Goal: Information Seeking & Learning: Learn about a topic

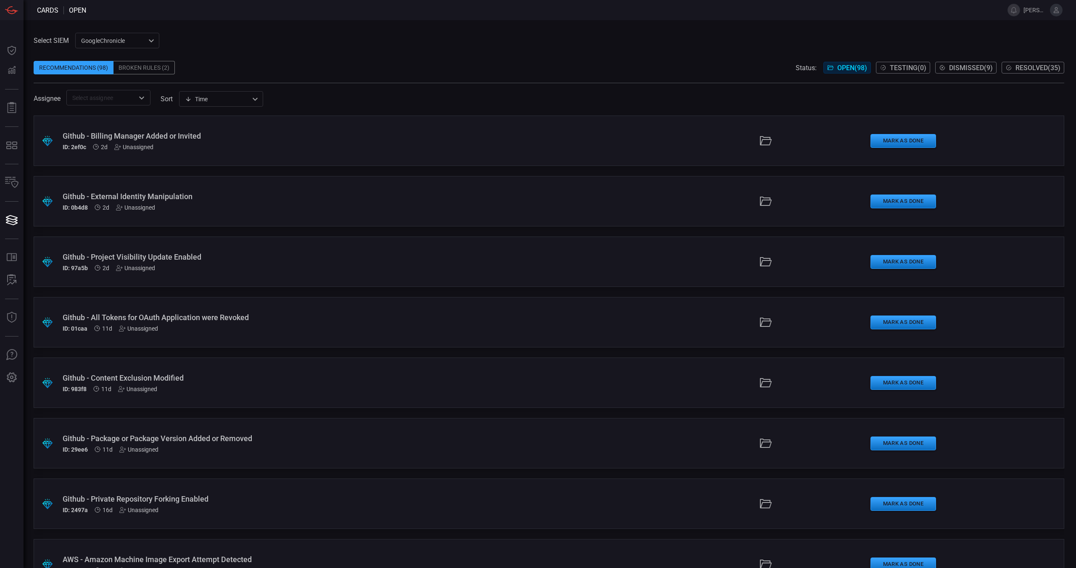
click at [306, 44] on div "Select SIEM GoogleChronicle ae2e4730-8b47-46ab-a7e6-72751ae97700 ​ Recommendati…" at bounding box center [549, 69] width 1031 height 73
click at [295, 48] on span at bounding box center [549, 54] width 1031 height 13
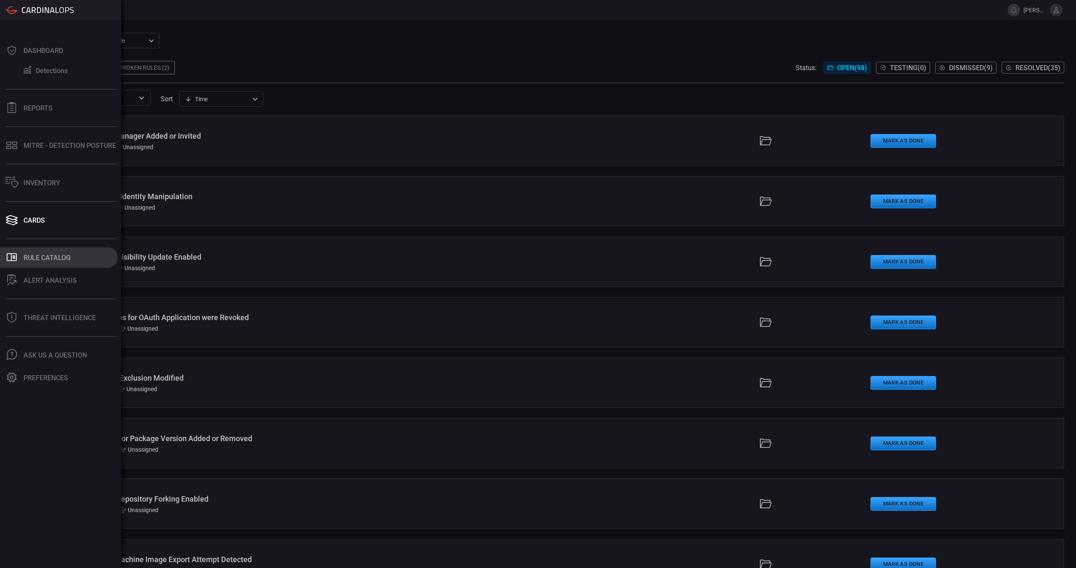
click at [44, 258] on div "Rule Catalog" at bounding box center [47, 258] width 47 height 8
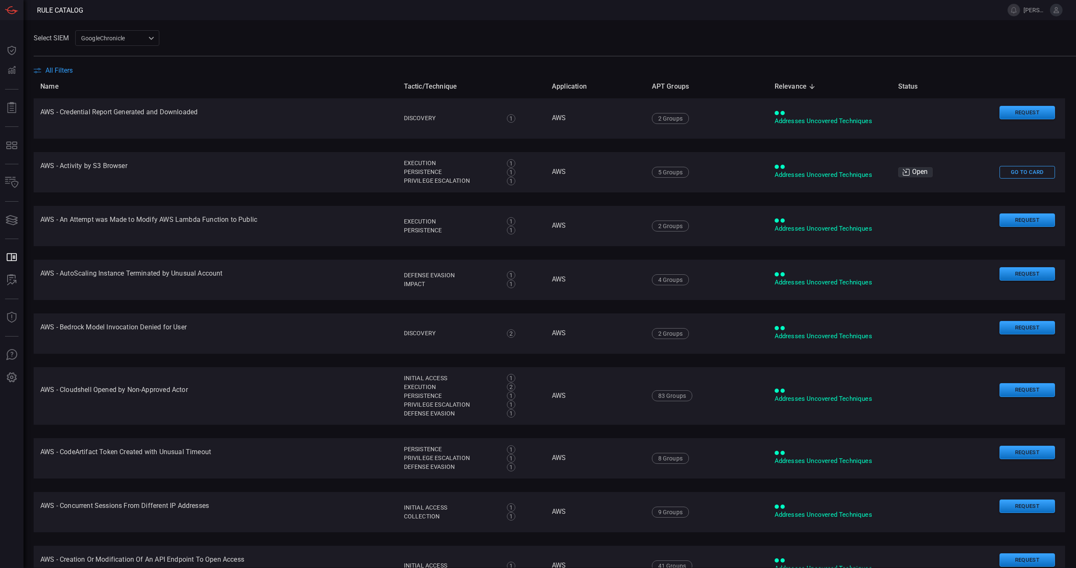
click at [434, 34] on div "Select SIEM GoogleChronicle ae2e4730-8b47-46ab-a7e6-72751ae97700 ​" at bounding box center [555, 38] width 1043 height 16
click at [437, 34] on div "Select SIEM GoogleChronicle ae2e4730-8b47-46ab-a7e6-72751ae97700 ​" at bounding box center [555, 38] width 1043 height 16
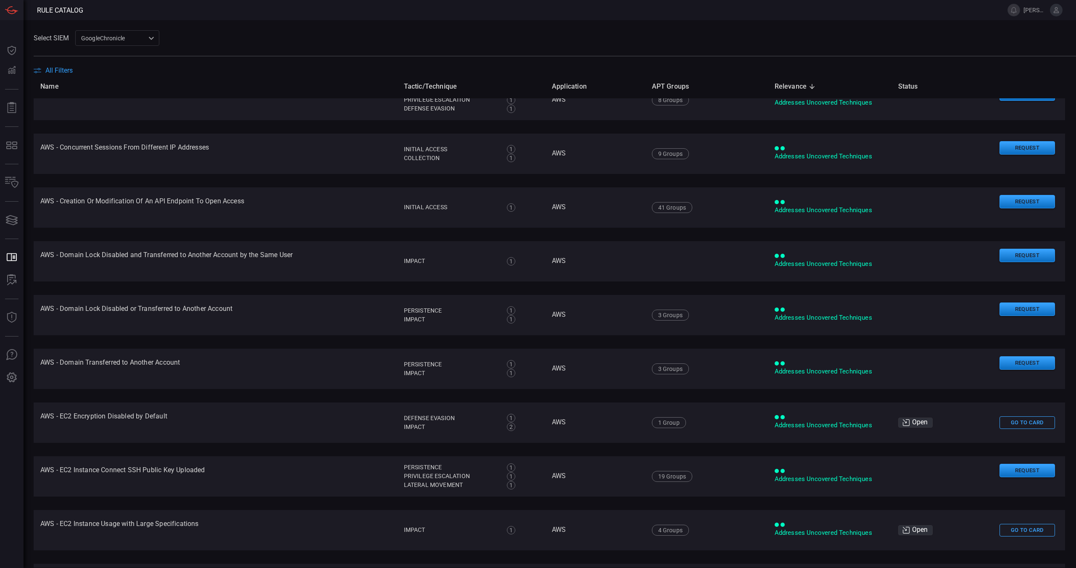
scroll to position [443, 0]
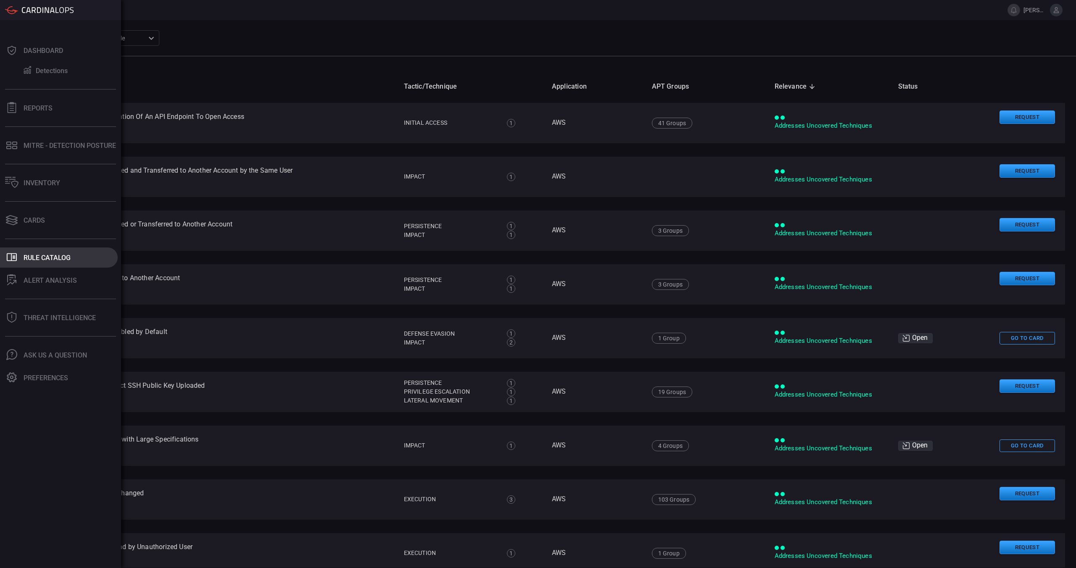
click at [43, 256] on div "Rule Catalog" at bounding box center [47, 258] width 47 height 8
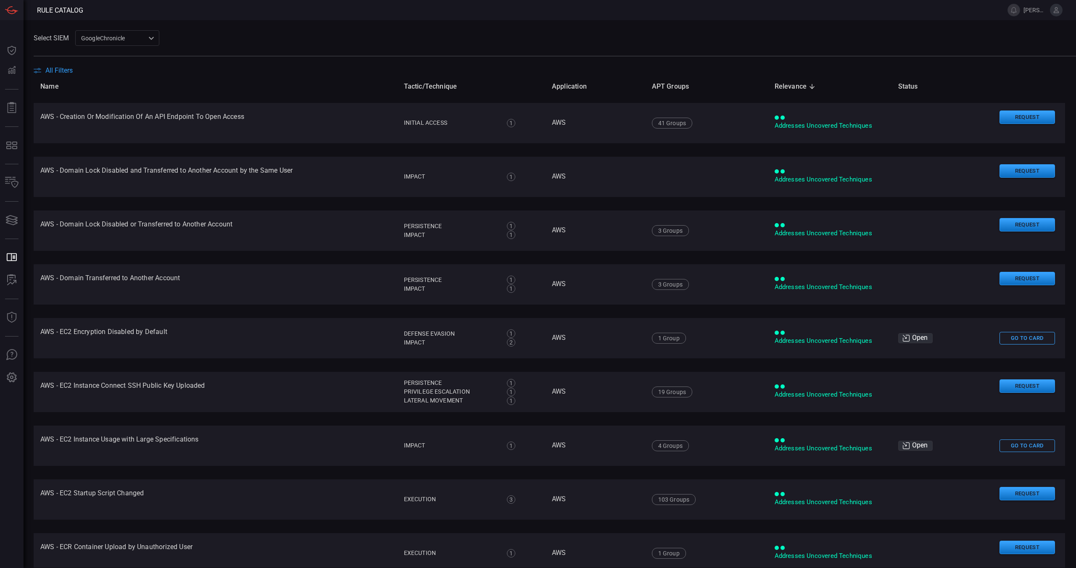
click at [243, 45] on div "Select SIEM GoogleChronicle ae2e4730-8b47-46ab-a7e6-72751ae97700 ​" at bounding box center [555, 38] width 1043 height 16
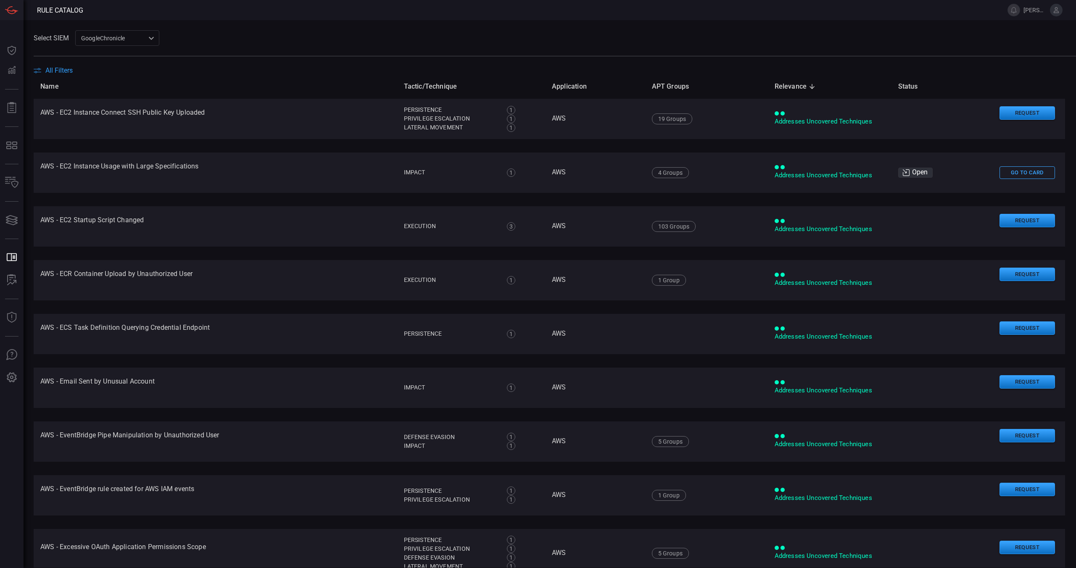
scroll to position [502, 0]
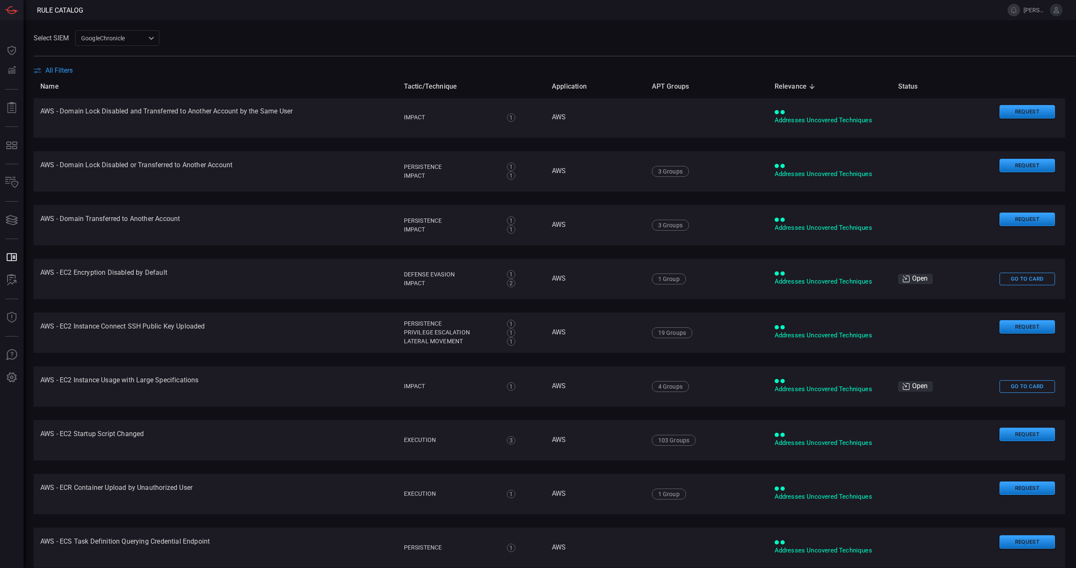
click at [47, 71] on span "All Filters" at bounding box center [58, 70] width 27 height 8
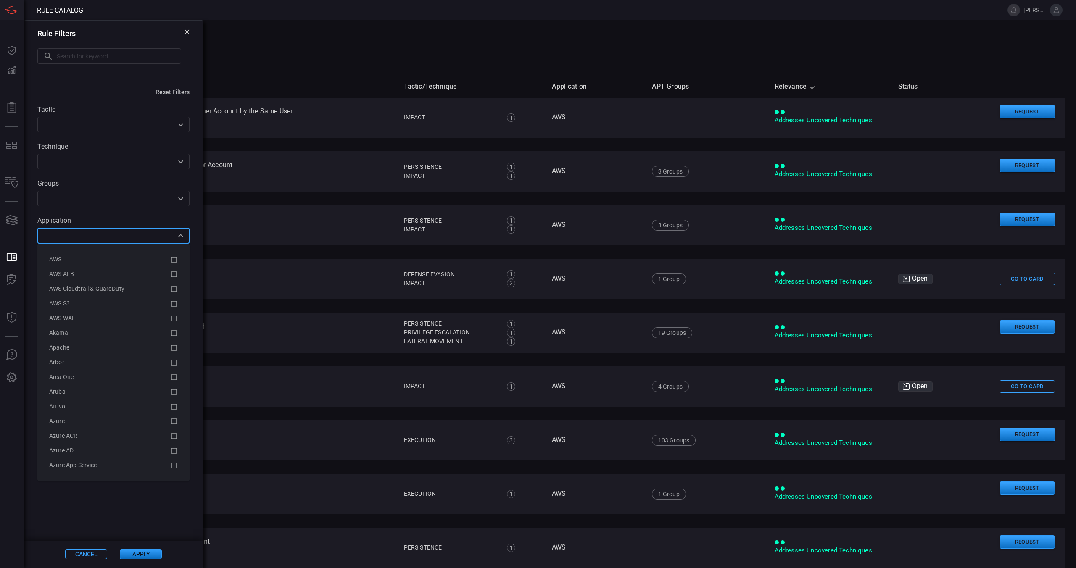
click at [95, 235] on input "text" at bounding box center [106, 235] width 133 height 11
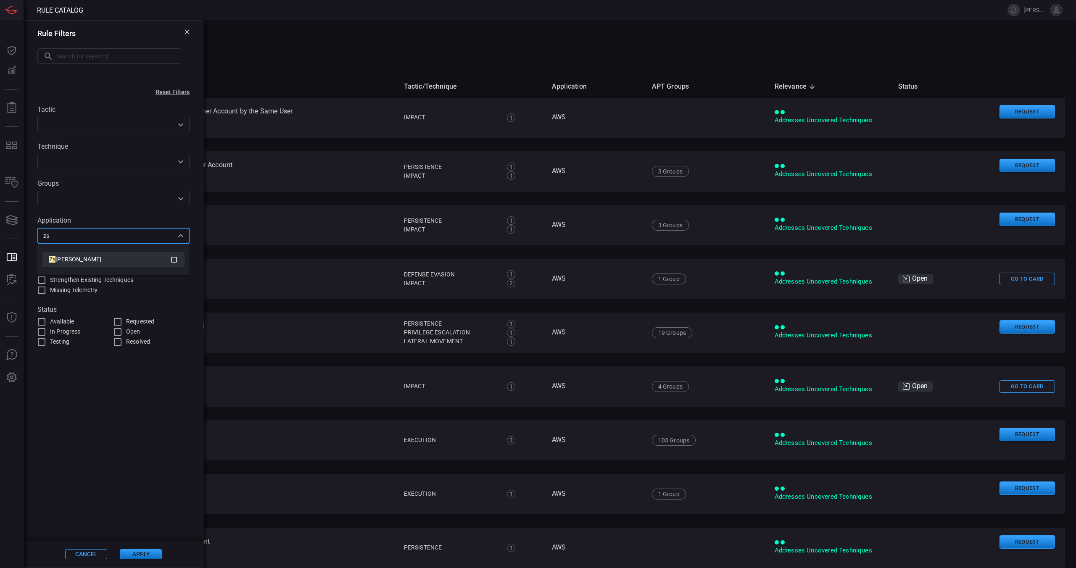
click at [114, 257] on div "Zs [PERSON_NAME]" at bounding box center [109, 259] width 121 height 9
type input "zs"
click at [152, 556] on button "Apply" at bounding box center [141, 554] width 42 height 10
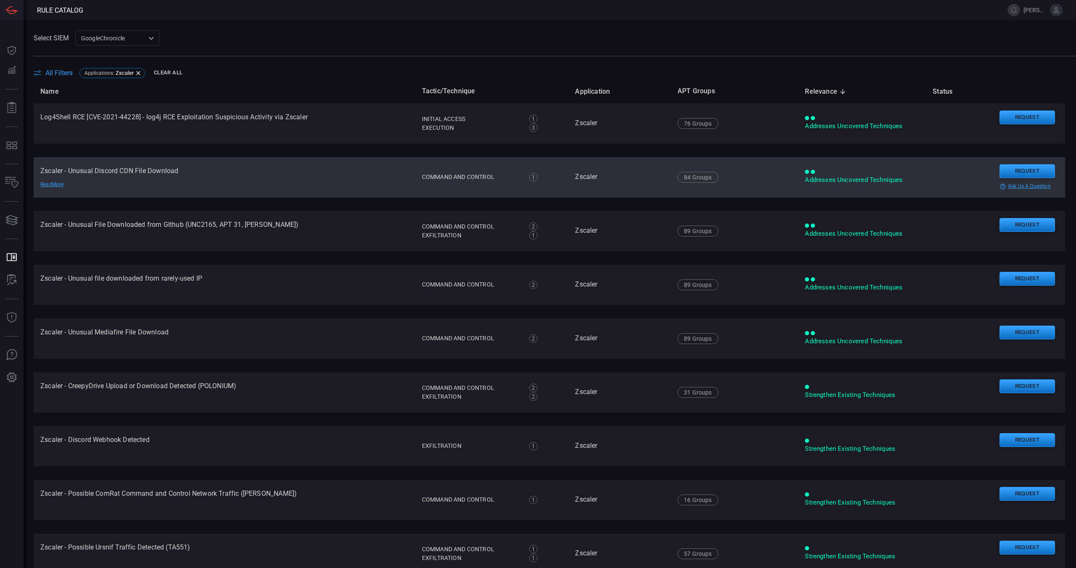
click at [219, 166] on td "Zscaler - Unusual Discord CDN File Download Read More" at bounding box center [225, 177] width 382 height 40
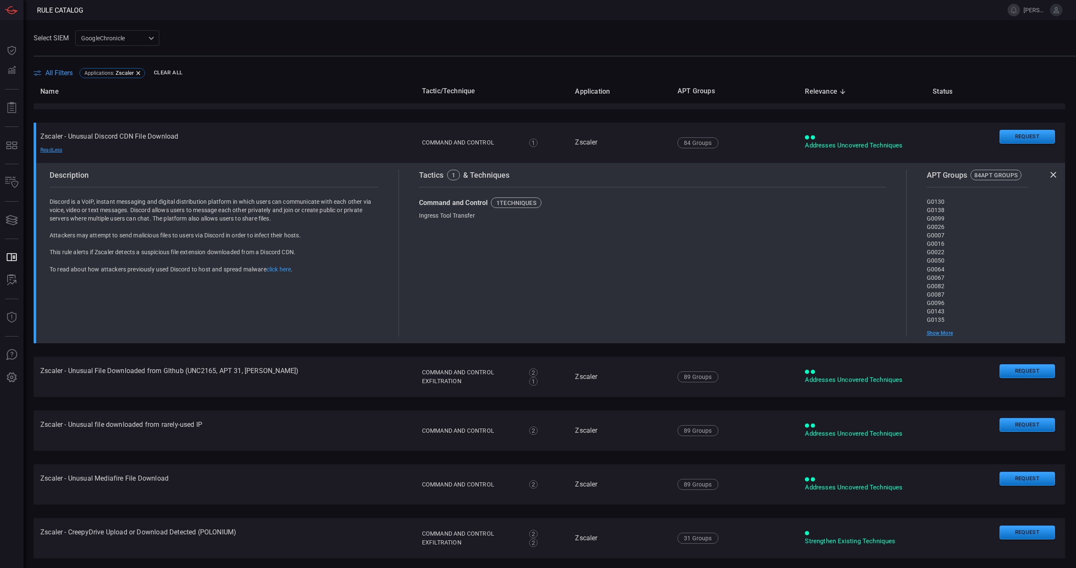
scroll to position [0, 0]
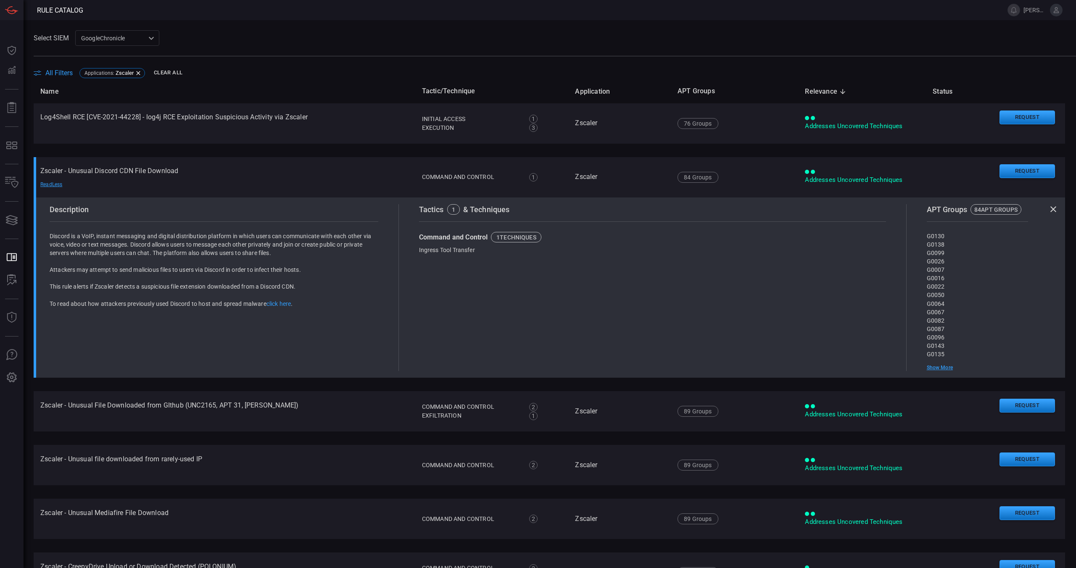
click at [200, 303] on p "To read about how attackers previously used Discord to host and spread malware …" at bounding box center [214, 304] width 329 height 8
drag, startPoint x: 133, startPoint y: 282, endPoint x: 142, endPoint y: 278, distance: 9.6
click at [133, 282] on div "Discord is a VoIP, instant messaging and digital distribution platform in which…" at bounding box center [214, 270] width 329 height 76
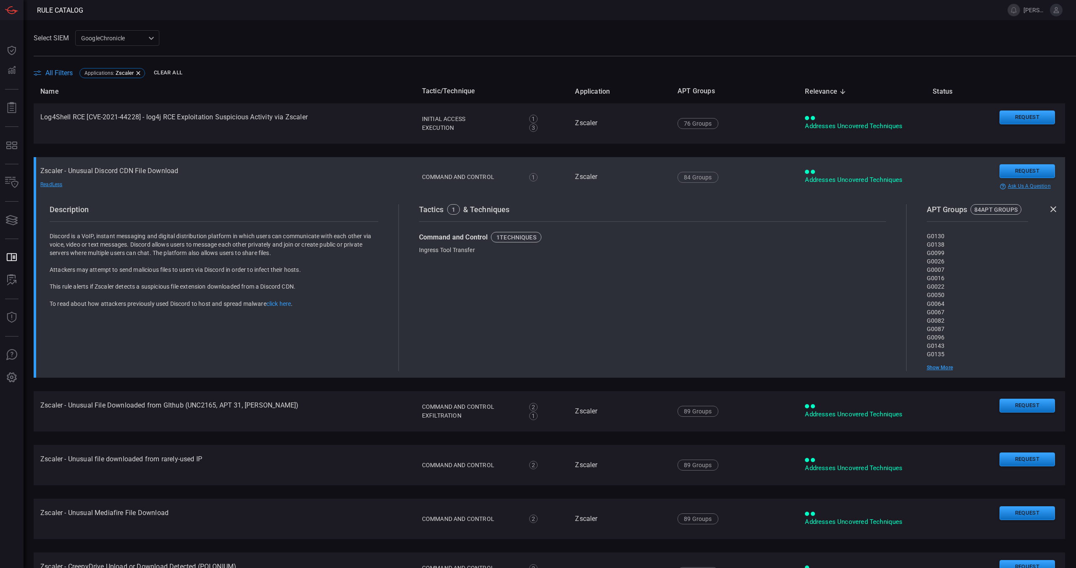
click at [271, 178] on td "Zscaler - Unusual Discord CDN File Download Read Less" at bounding box center [225, 177] width 382 height 40
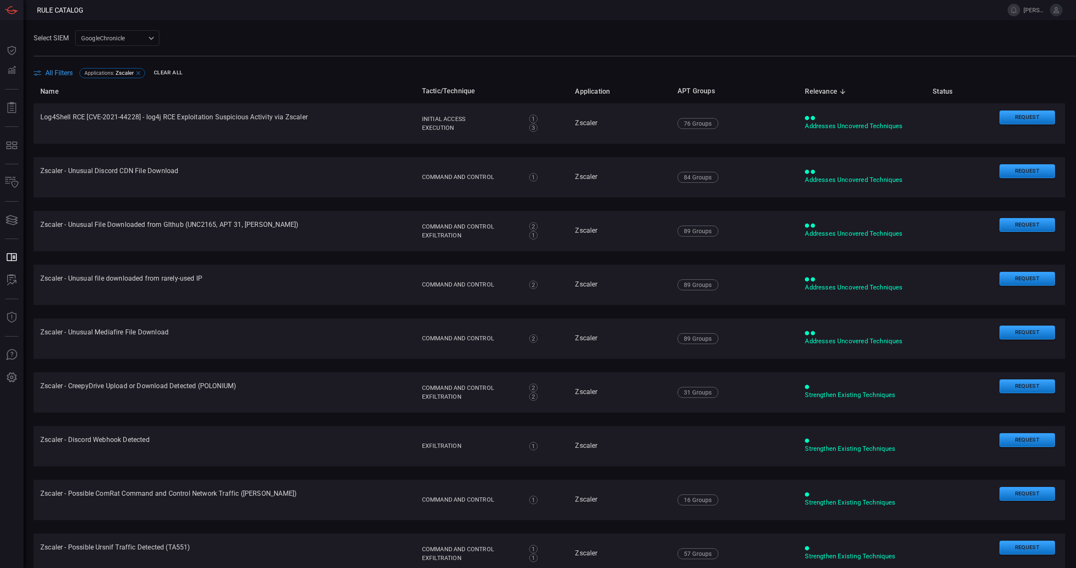
click at [138, 72] on icon at bounding box center [138, 73] width 7 height 7
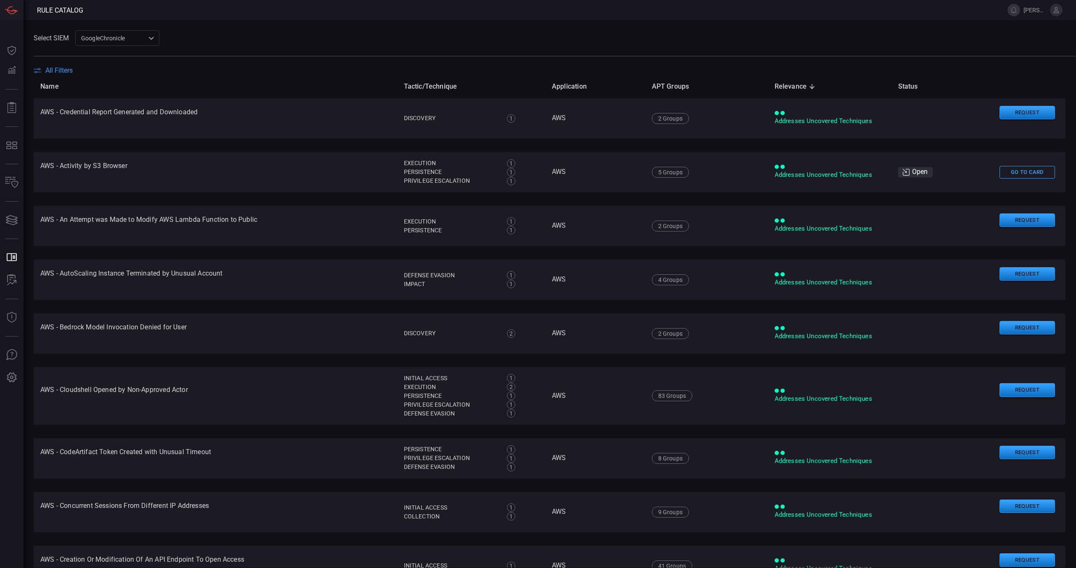
click at [135, 39] on div "GoogleChronicle ae2e4730-8b47-46ab-a7e6-72751ae97700 ​" at bounding box center [117, 38] width 84 height 16
click at [230, 40] on div at bounding box center [538, 284] width 1076 height 568
click at [57, 71] on span "All Filters" at bounding box center [58, 70] width 27 height 8
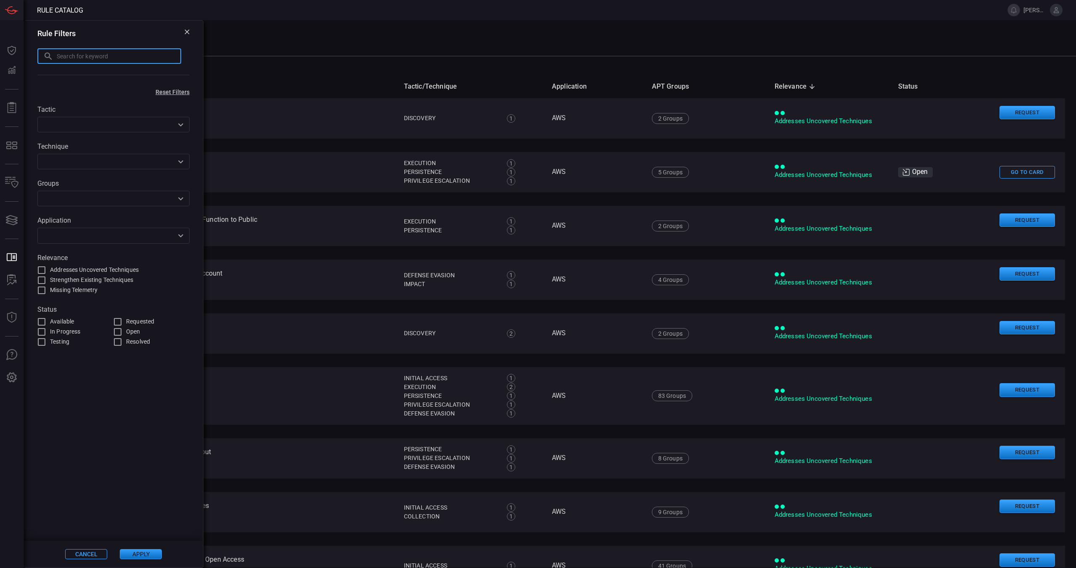
click at [153, 59] on input "text" at bounding box center [119, 56] width 124 height 16
type input "shai halud"
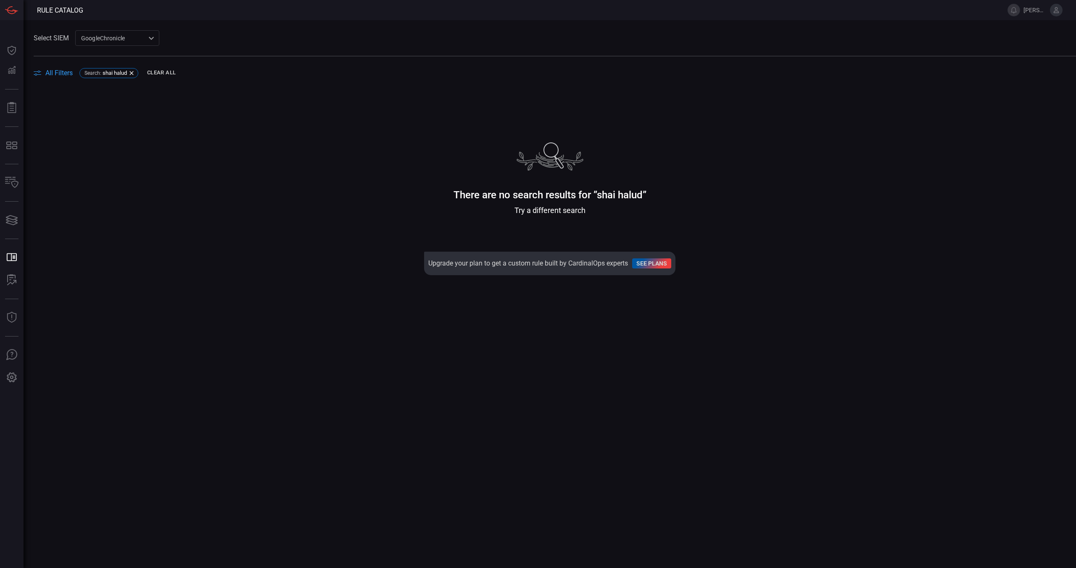
click at [103, 39] on div "GoogleChronicle ae2e4730-8b47-46ab-a7e6-72751ae97700 ​" at bounding box center [117, 38] width 84 height 16
click at [226, 38] on div at bounding box center [538, 284] width 1076 height 568
drag, startPoint x: 134, startPoint y: 72, endPoint x: 53, endPoint y: 70, distance: 80.3
click at [133, 72] on icon at bounding box center [131, 73] width 7 height 7
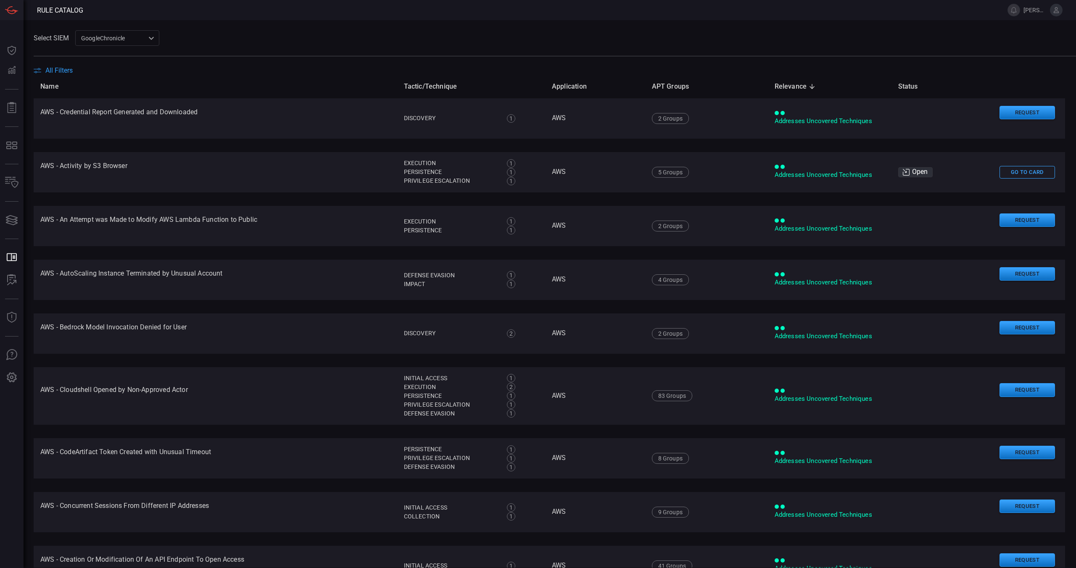
click at [51, 74] on span "All Filters" at bounding box center [58, 70] width 27 height 8
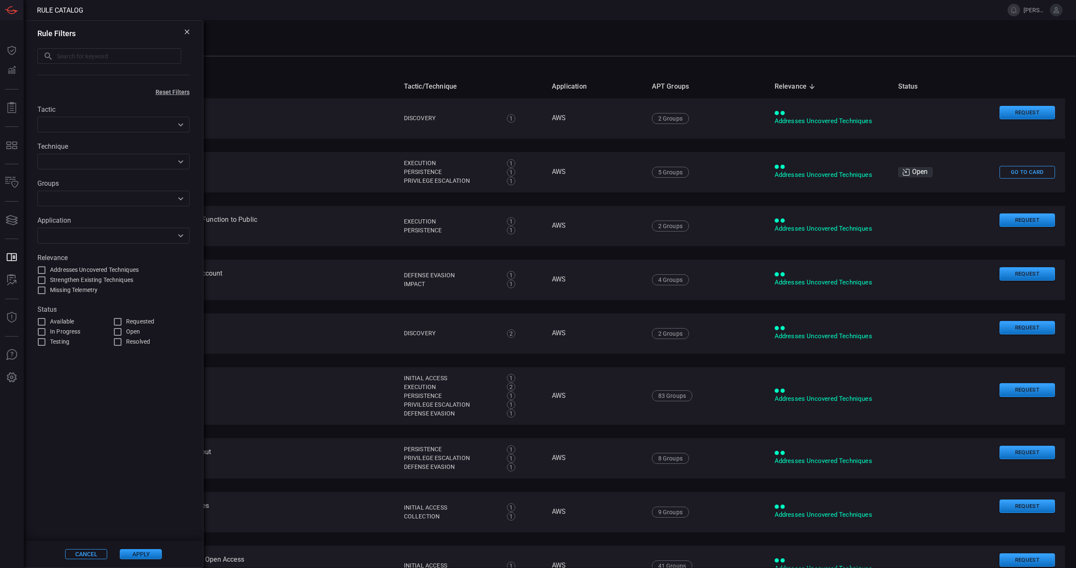
click at [90, 55] on input "text" at bounding box center [119, 56] width 124 height 16
type input "shai"
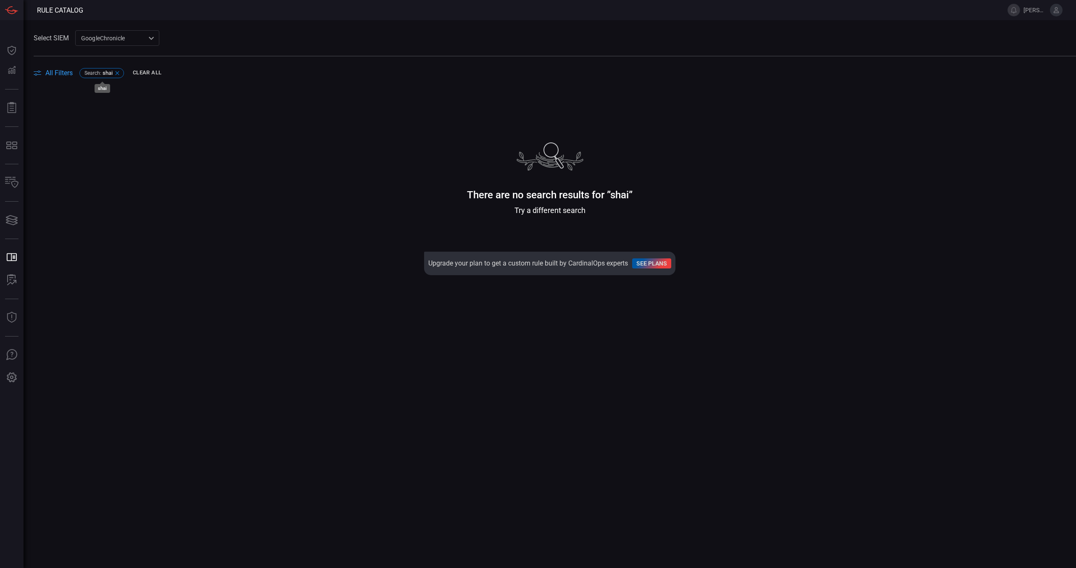
click at [119, 75] on icon at bounding box center [117, 73] width 7 height 7
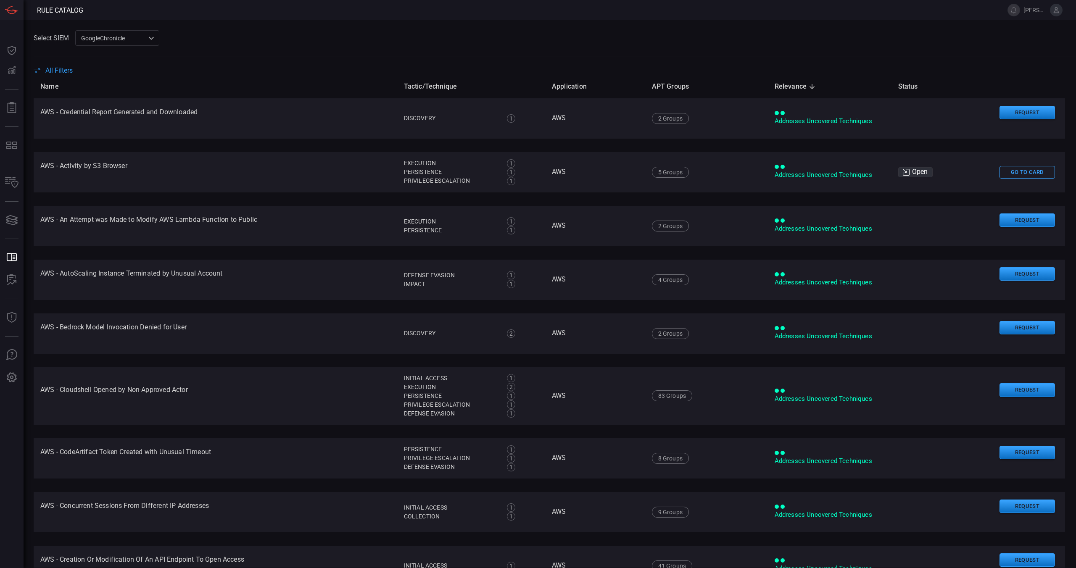
click at [55, 74] on th "Name" at bounding box center [216, 86] width 364 height 24
click at [65, 66] on span "All Filters" at bounding box center [58, 70] width 27 height 8
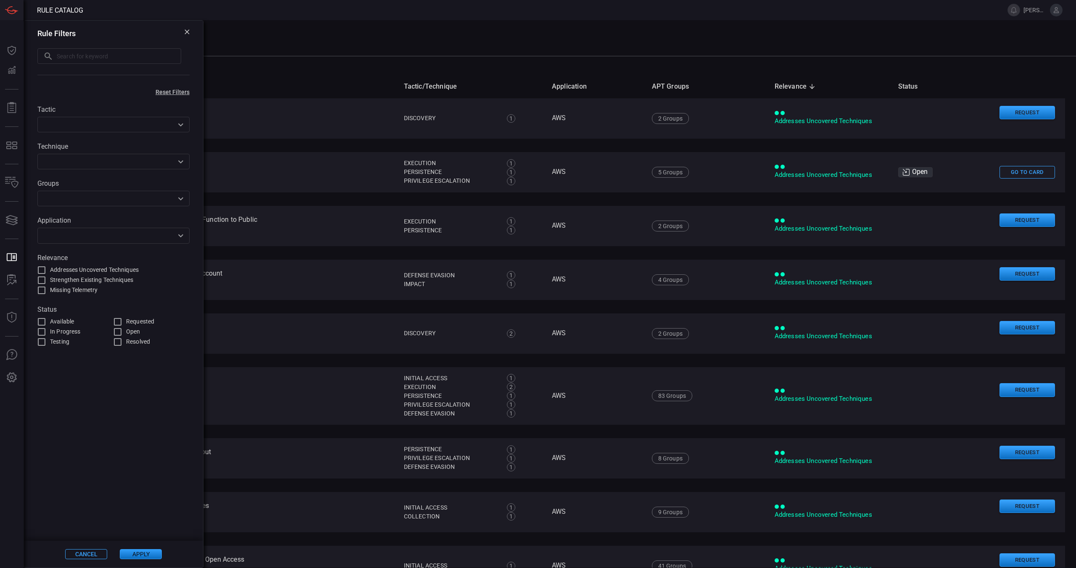
click at [103, 56] on input "text" at bounding box center [119, 56] width 124 height 16
type input "npm"
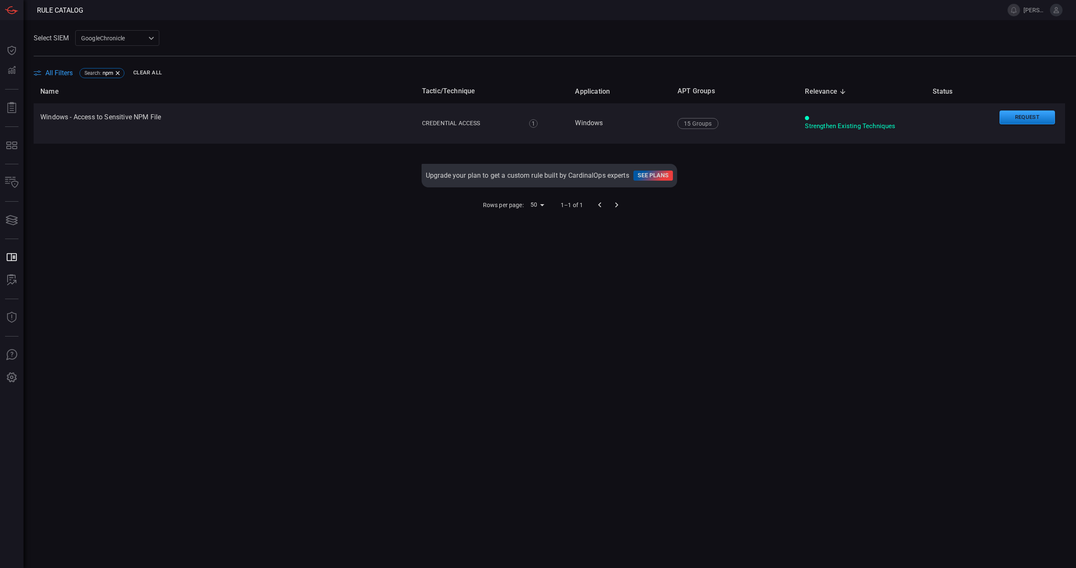
click at [458, 234] on div "Name Tactic/Technique Application APT Groups Relevance sorted descending Status…" at bounding box center [550, 326] width 1032 height 494
drag, startPoint x: 439, startPoint y: 213, endPoint x: 430, endPoint y: 246, distance: 33.9
click at [438, 213] on div "Rows per page: 50 50 1–1 of 1" at bounding box center [550, 205] width 1032 height 22
click at [431, 246] on div "Name Tactic/Technique Application APT Groups Relevance sorted descending Status…" at bounding box center [550, 326] width 1032 height 494
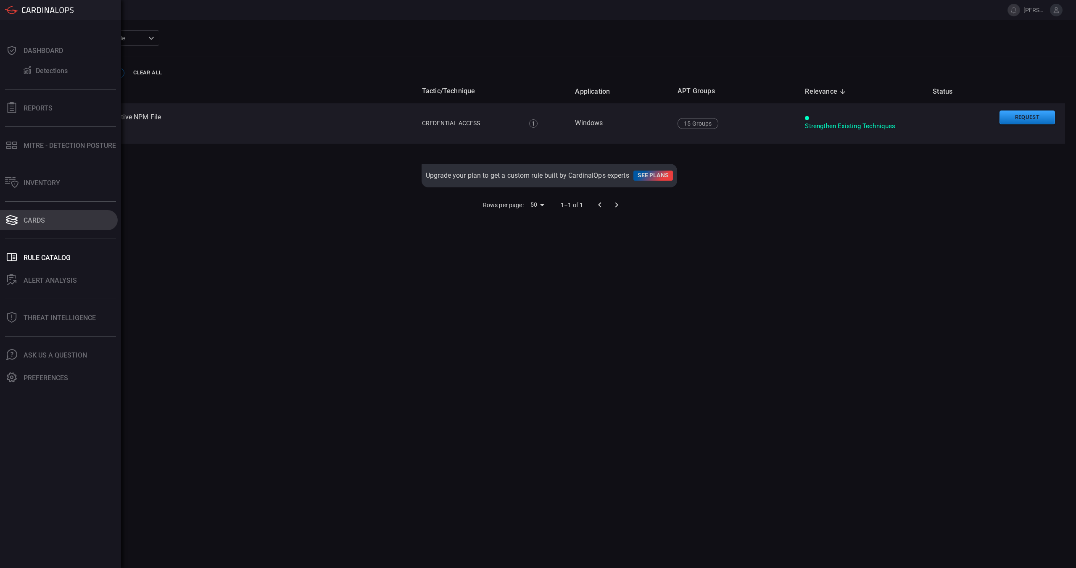
click at [38, 219] on div "Cards" at bounding box center [34, 221] width 21 height 8
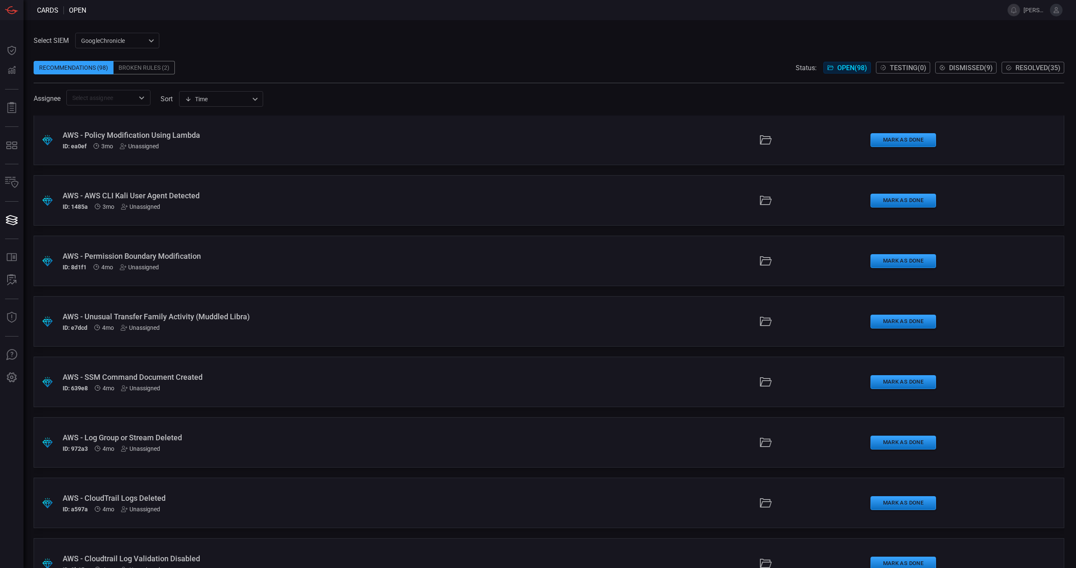
scroll to position [2751, 0]
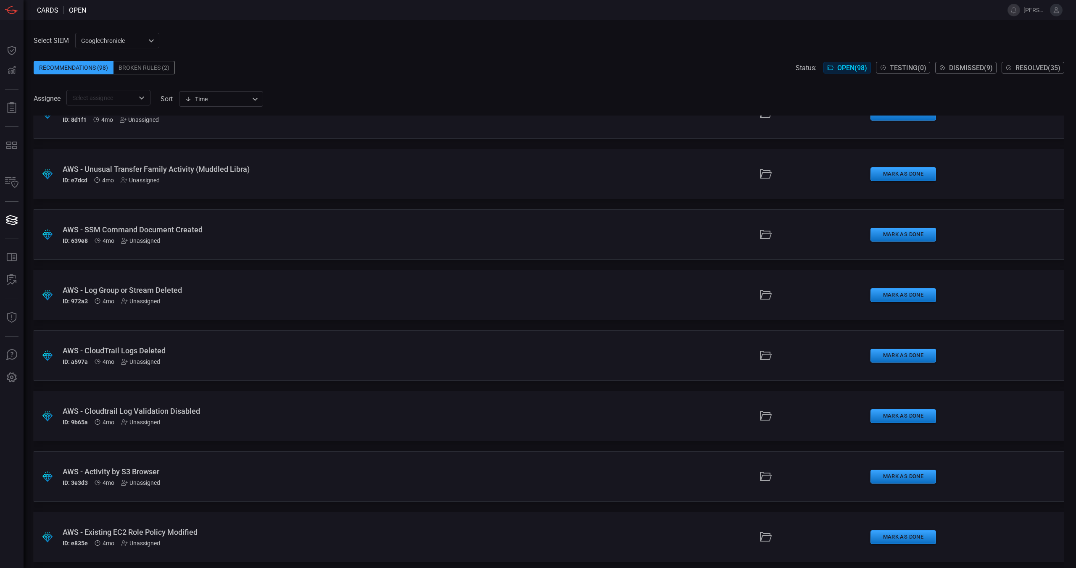
type button "/cards"
